Goal: Task Accomplishment & Management: Manage account settings

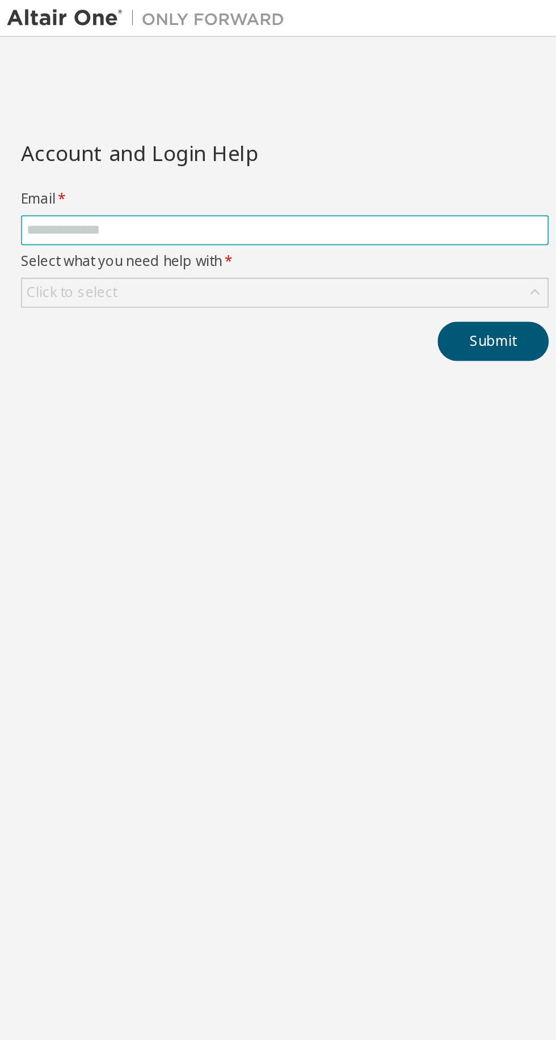
click at [138, 115] on input "text" at bounding box center [141, 112] width 253 height 9
type input "**********"
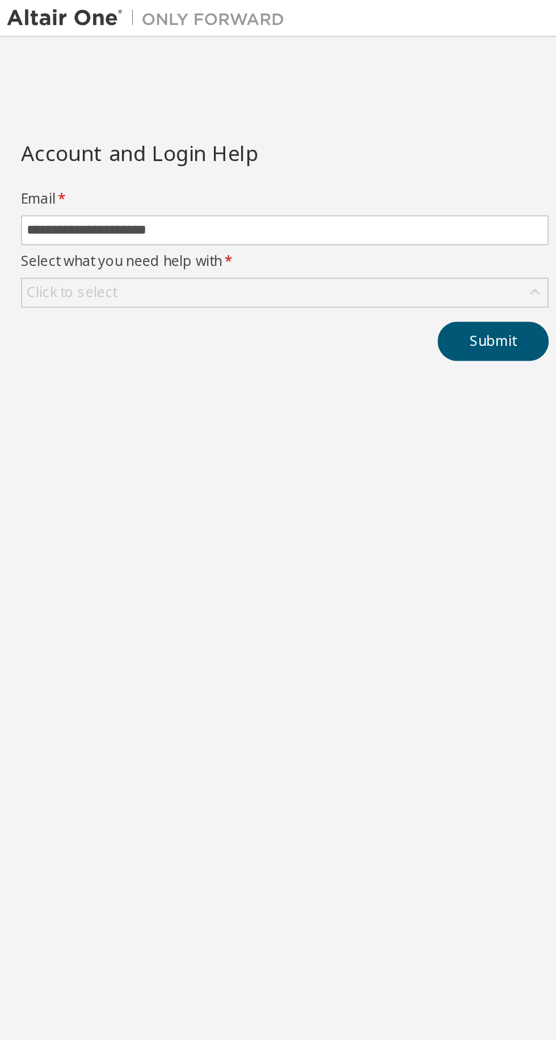
click at [245, 141] on div "Click to select" at bounding box center [141, 144] width 257 height 14
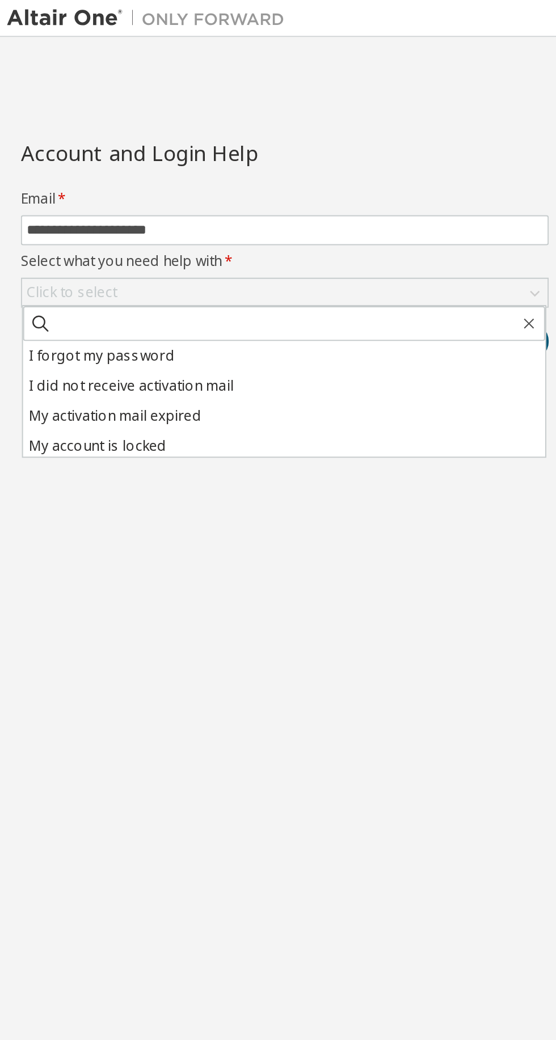
click at [104, 174] on li "I forgot my password" at bounding box center [142, 174] width 256 height 15
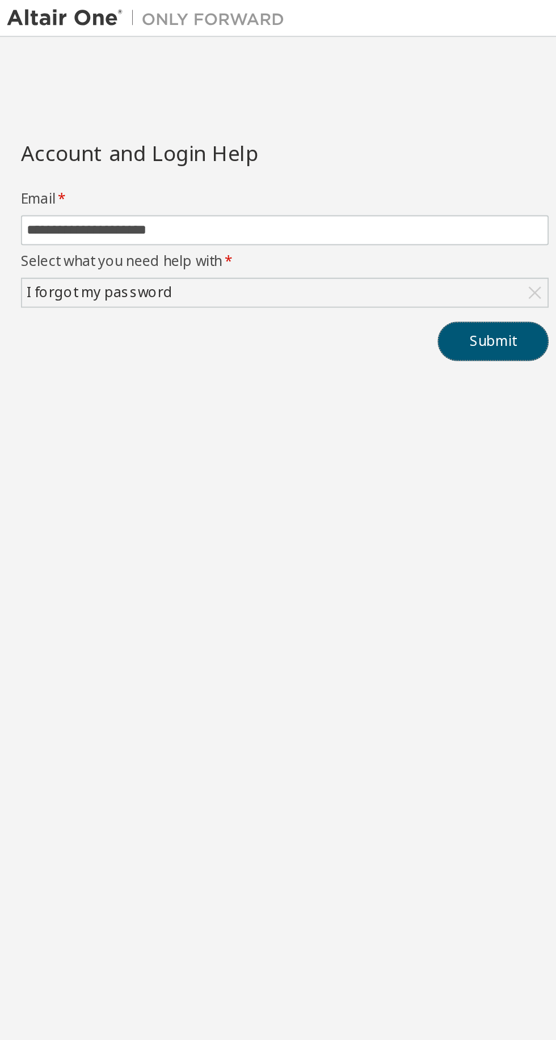
click at [242, 167] on button "Submit" at bounding box center [244, 167] width 54 height 19
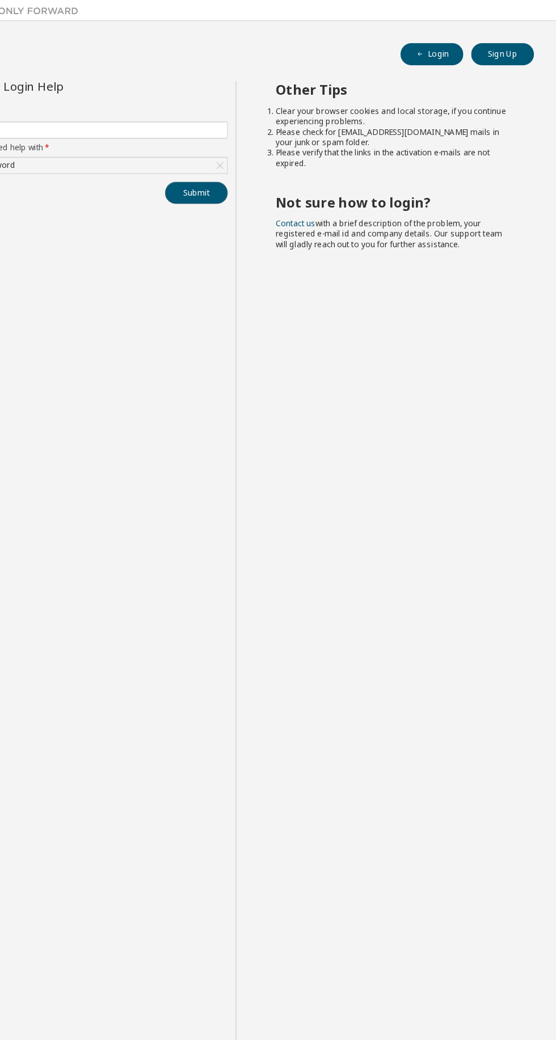
click at [245, 166] on button "Submit" at bounding box center [244, 167] width 54 height 19
click at [250, 167] on button "Submit" at bounding box center [244, 167] width 54 height 19
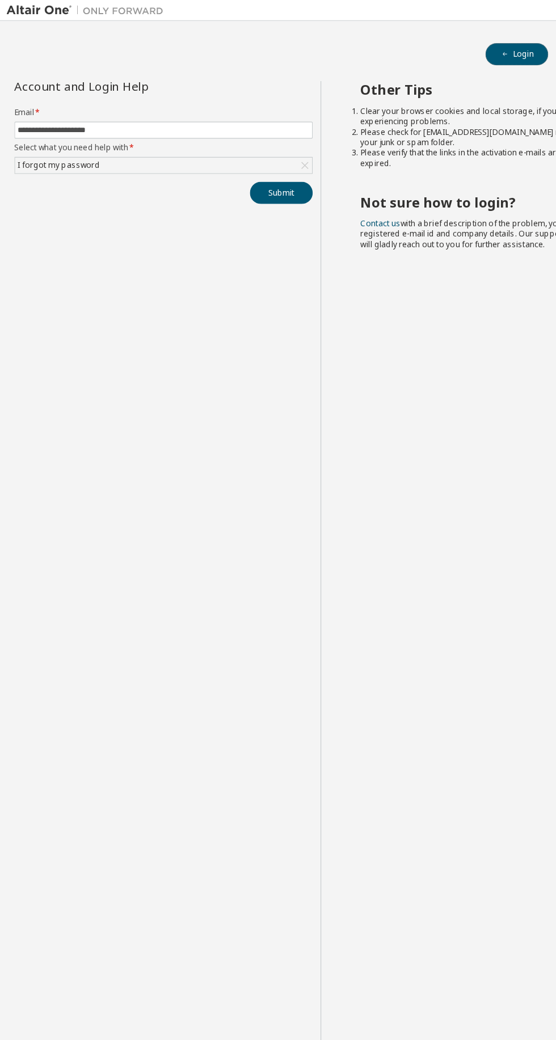
click at [441, 46] on icon "button" at bounding box center [437, 47] width 7 height 7
